Goal: Task Accomplishment & Management: Manage account settings

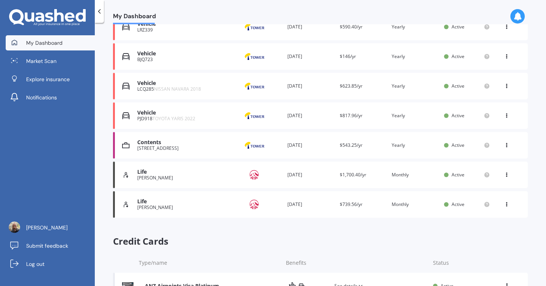
scroll to position [182, 0]
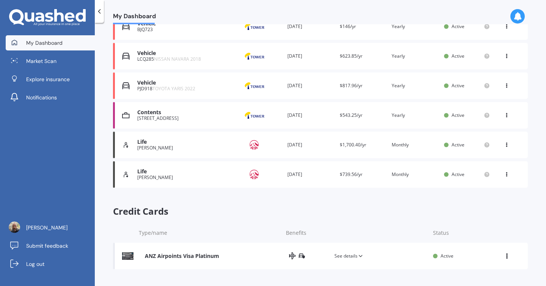
click at [299, 146] on div "Renewal date [DATE]" at bounding box center [310, 145] width 46 height 8
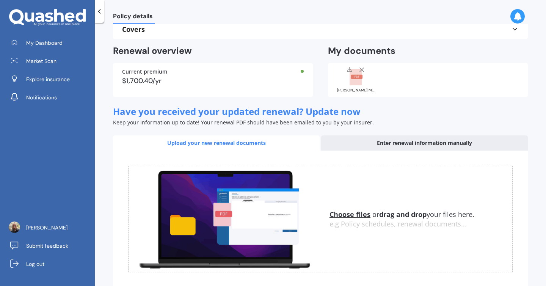
scroll to position [55, 0]
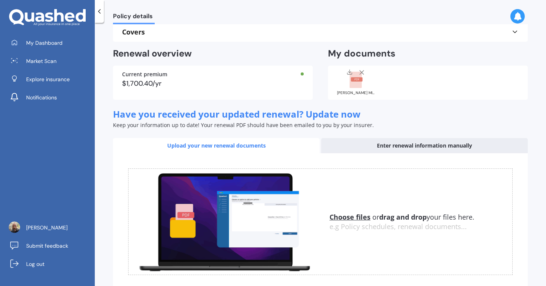
click at [354, 82] on rect at bounding box center [356, 80] width 12 height 17
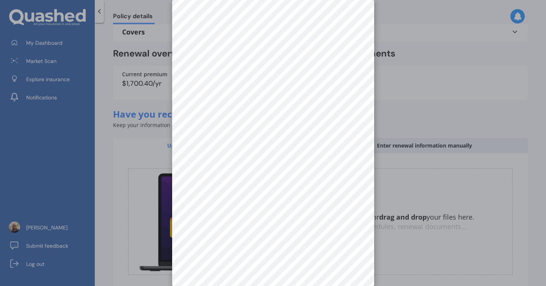
scroll to position [0, 0]
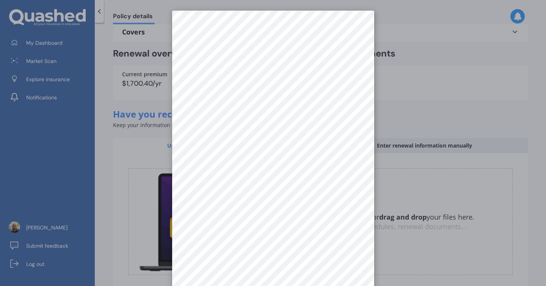
click at [400, 35] on div at bounding box center [273, 143] width 546 height 286
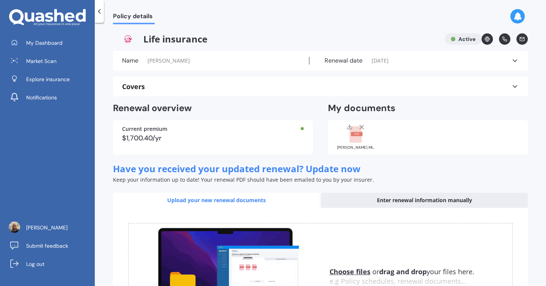
click at [512, 85] on icon at bounding box center [515, 87] width 8 height 8
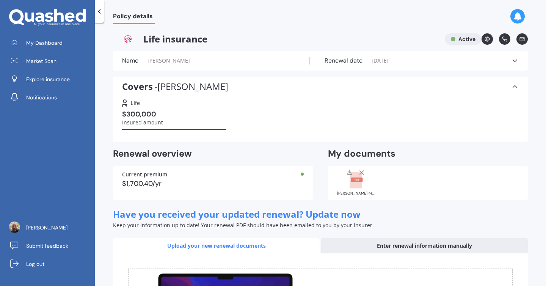
click at [356, 180] on rect at bounding box center [357, 179] width 12 height 4
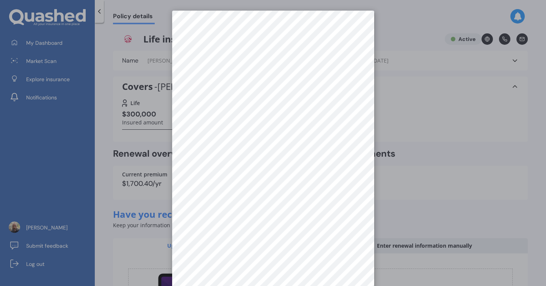
click at [433, 85] on div at bounding box center [273, 143] width 546 height 286
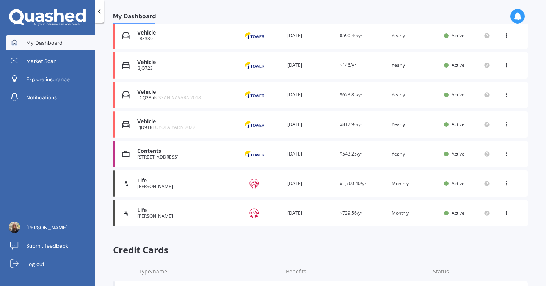
scroll to position [182, 0]
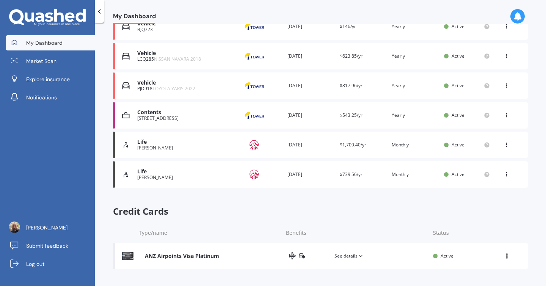
click at [143, 174] on div "Life" at bounding box center [183, 171] width 92 height 6
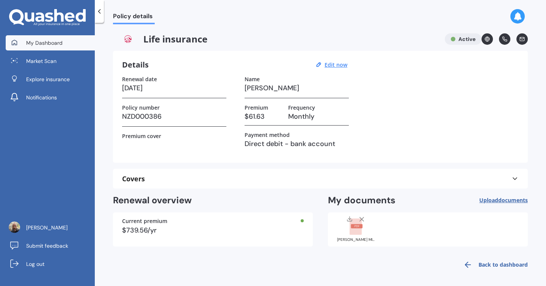
click at [58, 48] on link "My Dashboard" at bounding box center [50, 42] width 89 height 15
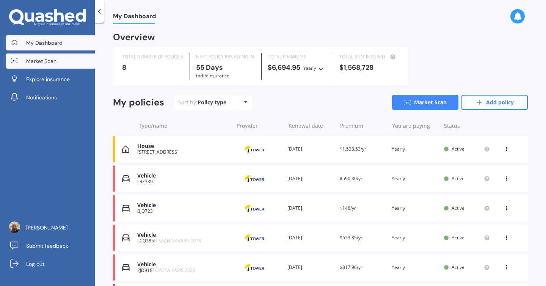
click at [47, 62] on span "Market Scan" at bounding box center [41, 61] width 30 height 8
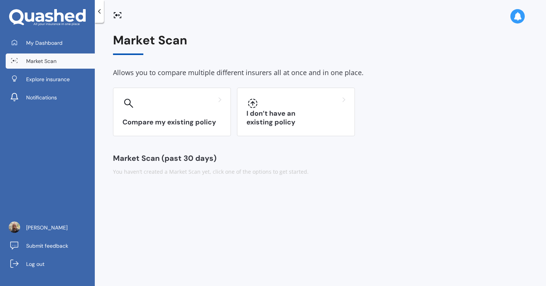
click at [117, 14] on icon at bounding box center [116, 15] width 2 height 2
click at [518, 8] on div at bounding box center [320, 12] width 451 height 24
click at [517, 13] on icon at bounding box center [517, 16] width 8 height 8
click at [418, 53] on div at bounding box center [419, 54] width 4 height 4
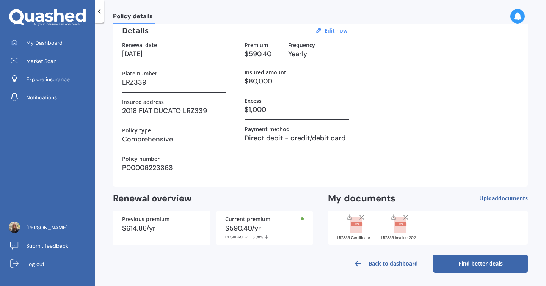
scroll to position [27, 0]
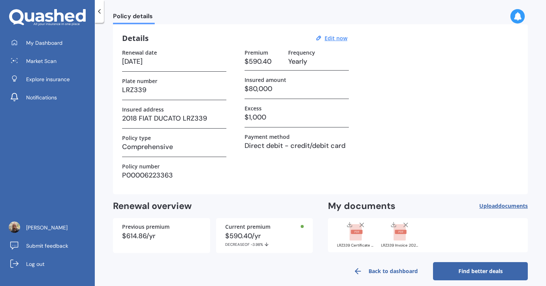
click at [301, 225] on div at bounding box center [302, 226] width 3 height 3
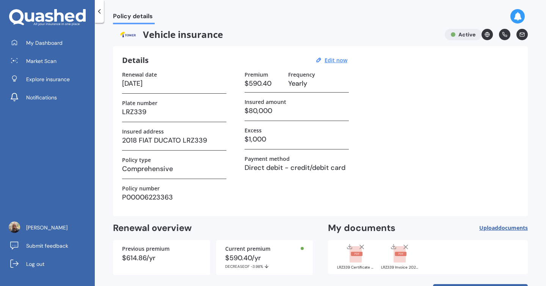
scroll to position [0, 0]
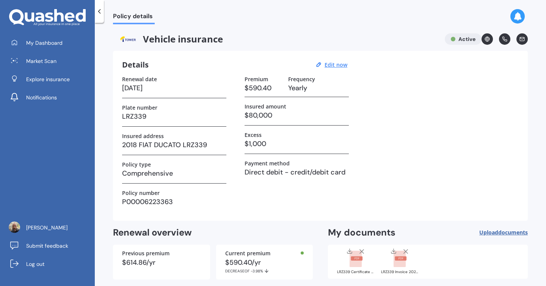
click at [485, 37] on icon at bounding box center [487, 38] width 5 height 5
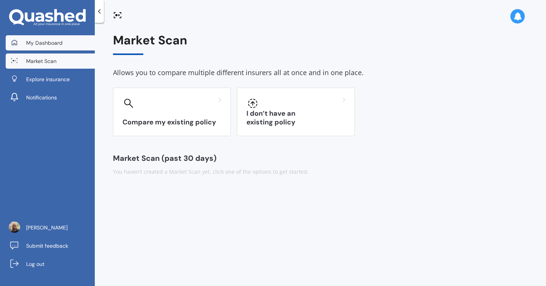
click at [41, 45] on span "My Dashboard" at bounding box center [44, 43] width 36 height 8
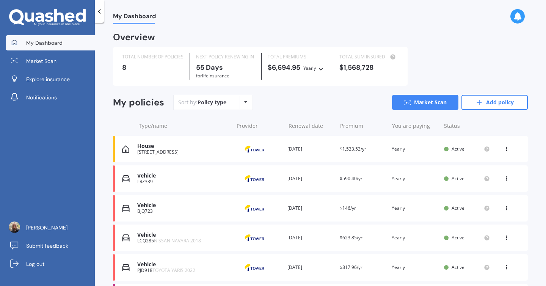
scroll to position [182, 0]
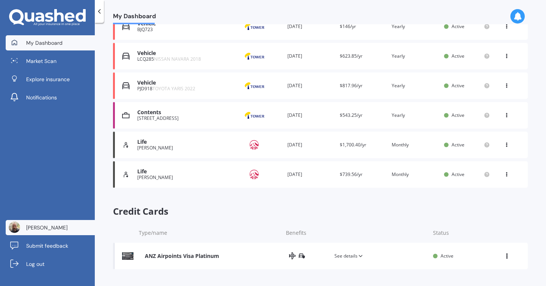
click at [36, 229] on span "[PERSON_NAME]" at bounding box center [46, 228] width 41 height 8
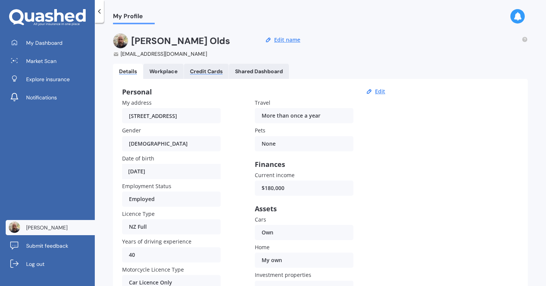
click at [202, 73] on div "Credit Cards" at bounding box center [206, 71] width 33 height 6
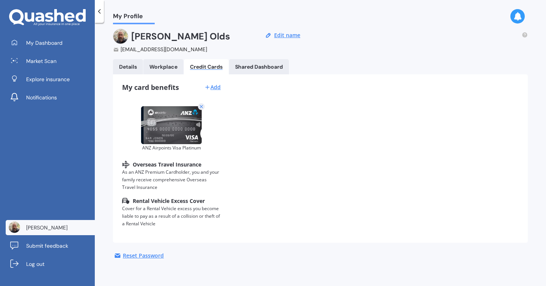
scroll to position [7, 0]
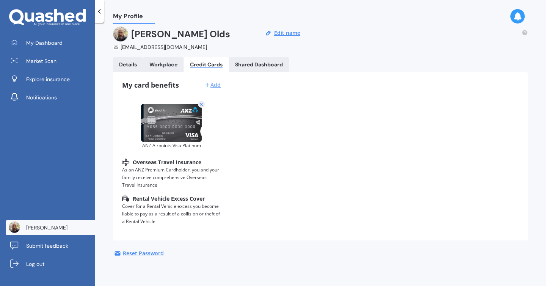
click at [209, 86] on icon at bounding box center [207, 85] width 6 height 6
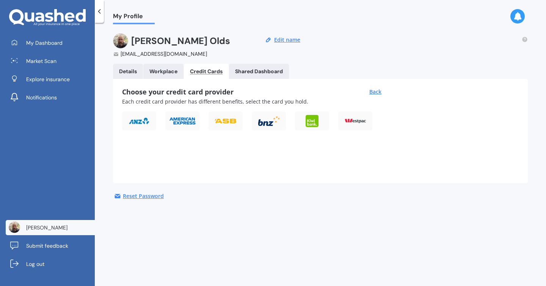
scroll to position [0, 0]
click at [187, 121] on img at bounding box center [182, 121] width 27 height 8
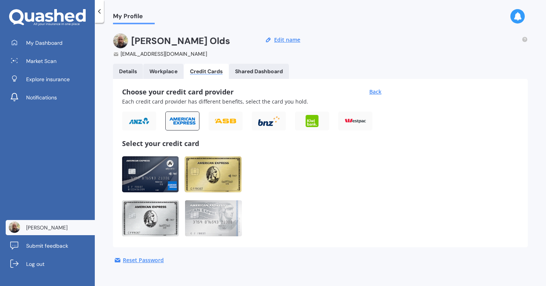
click at [157, 179] on img at bounding box center [150, 174] width 56 height 36
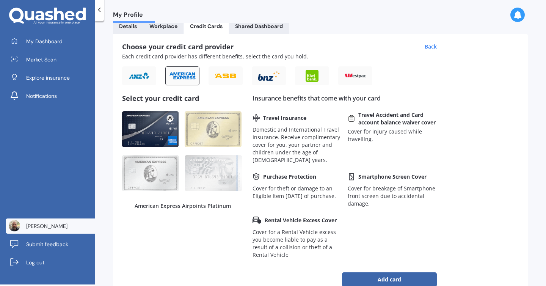
scroll to position [44, 0]
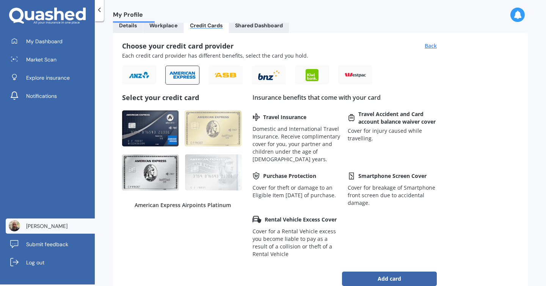
click at [157, 179] on img at bounding box center [150, 172] width 57 height 36
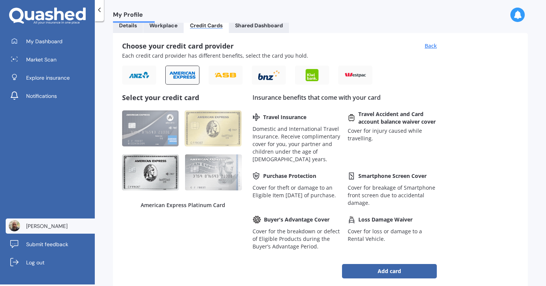
click at [210, 179] on img at bounding box center [213, 172] width 57 height 36
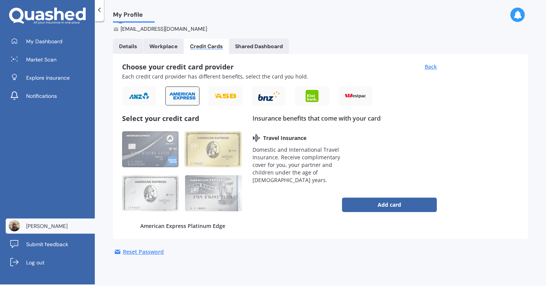
scroll to position [23, 0]
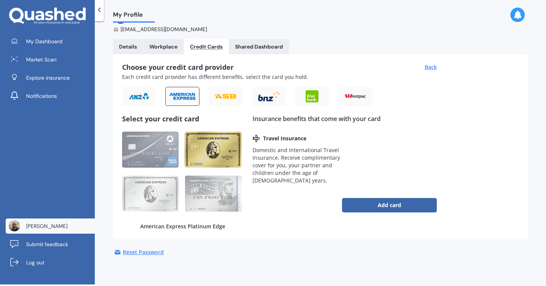
click at [210, 158] on img at bounding box center [213, 150] width 57 height 36
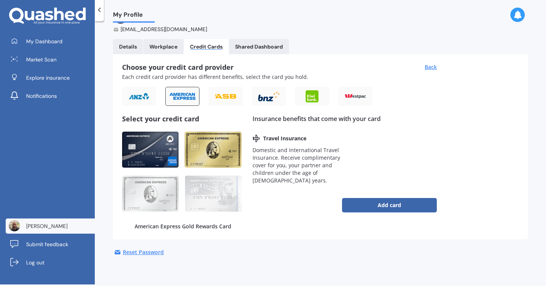
click at [155, 157] on img at bounding box center [150, 150] width 56 height 36
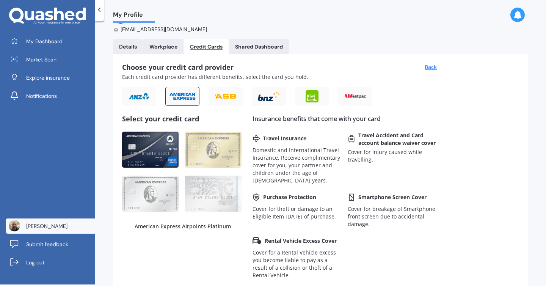
scroll to position [44, 0]
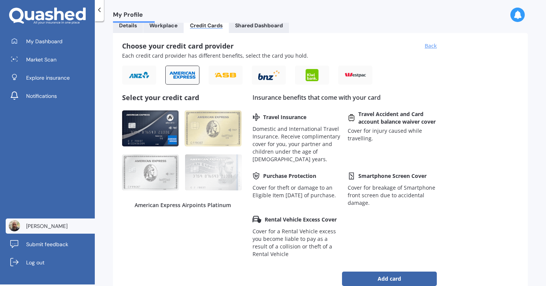
click at [435, 46] on div "Back" at bounding box center [431, 46] width 12 height 8
